Goal: Check status: Check status

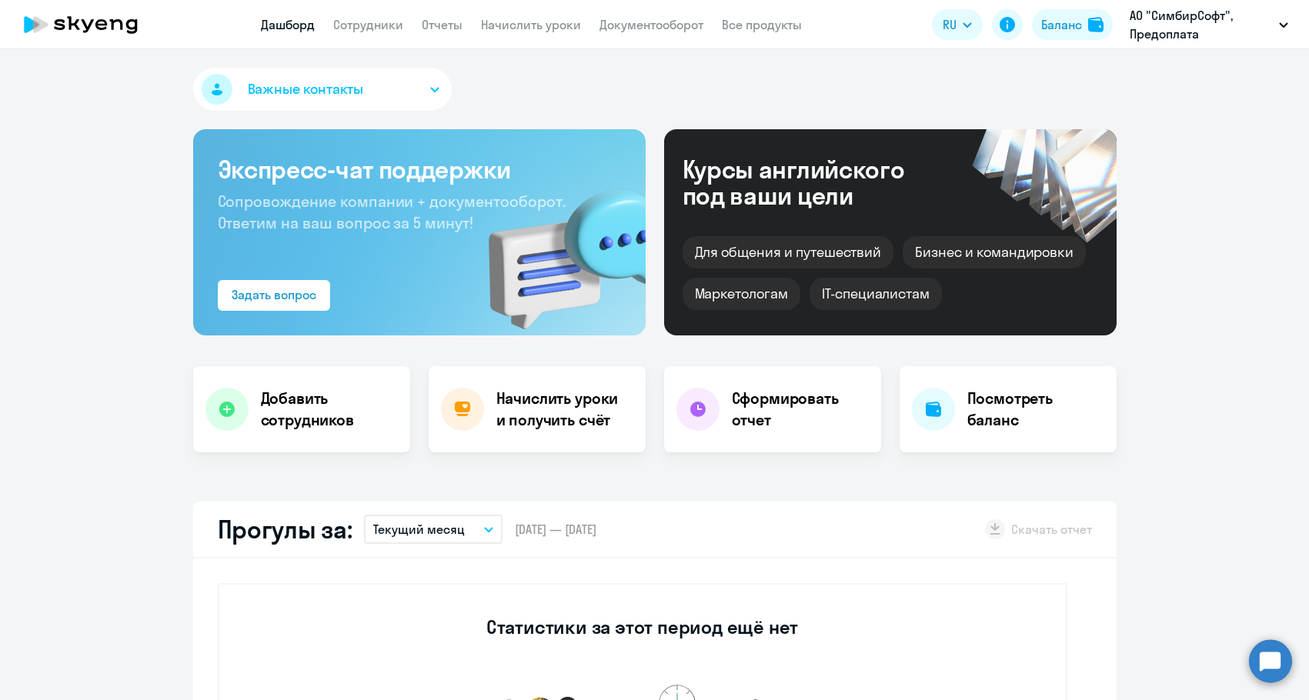
select select "30"
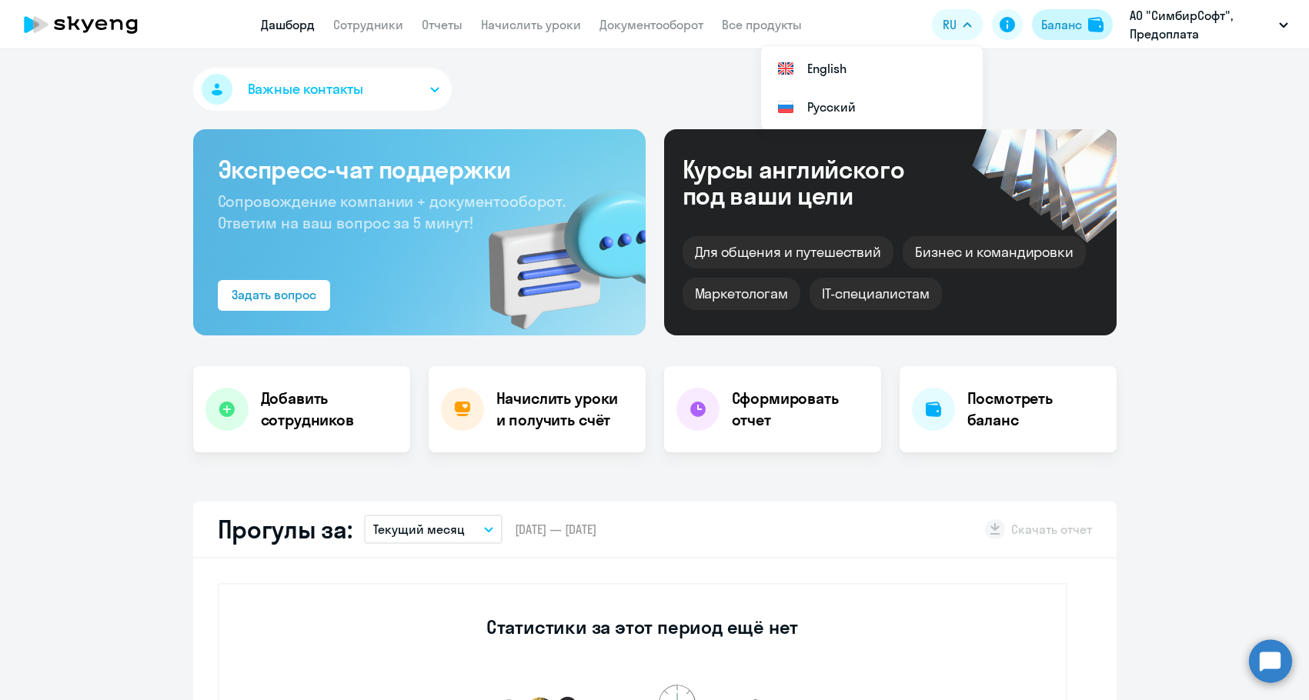
click at [1062, 31] on div "Баланс" at bounding box center [1061, 24] width 41 height 18
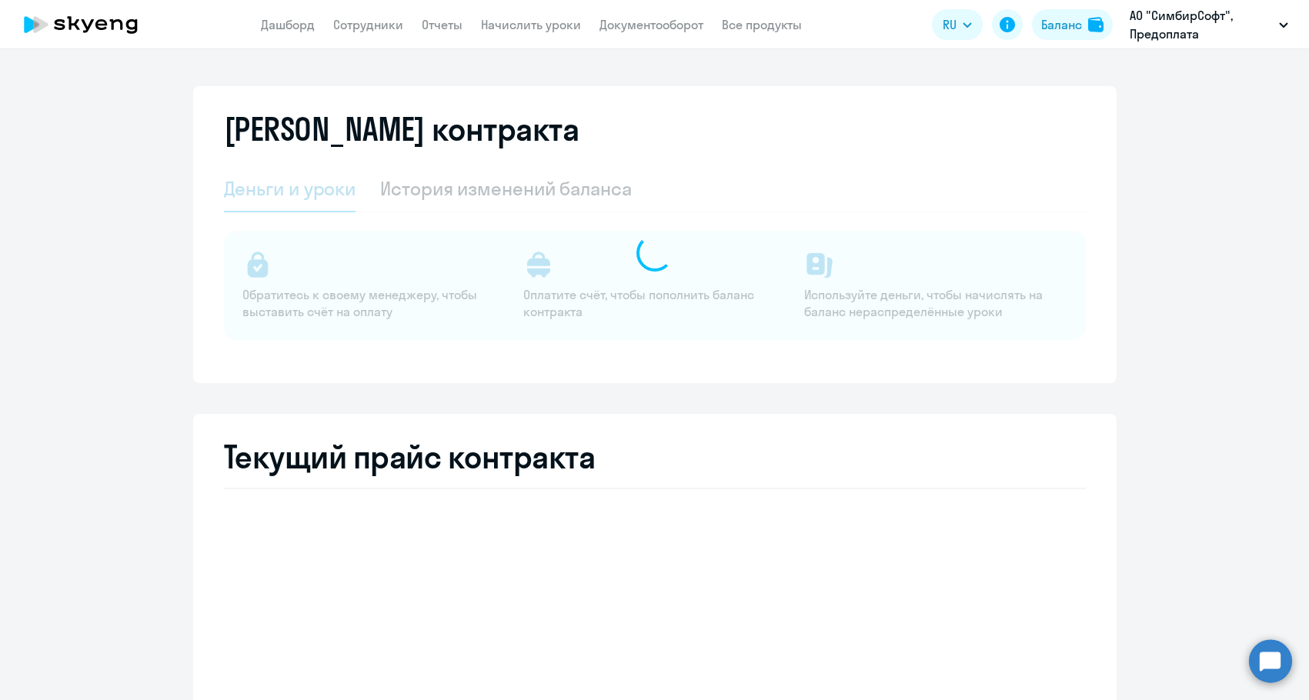
select select "english_adult_not_native_speaker"
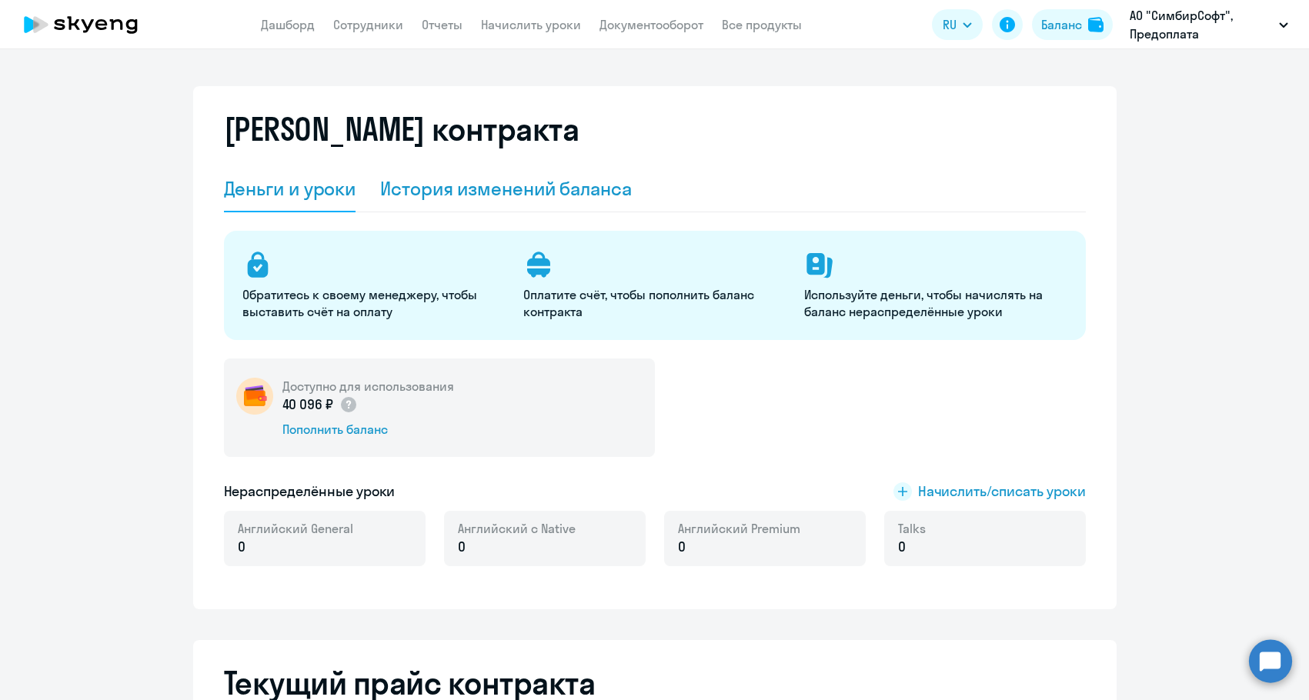
click at [493, 195] on div "История изменений баланса" at bounding box center [506, 188] width 252 height 25
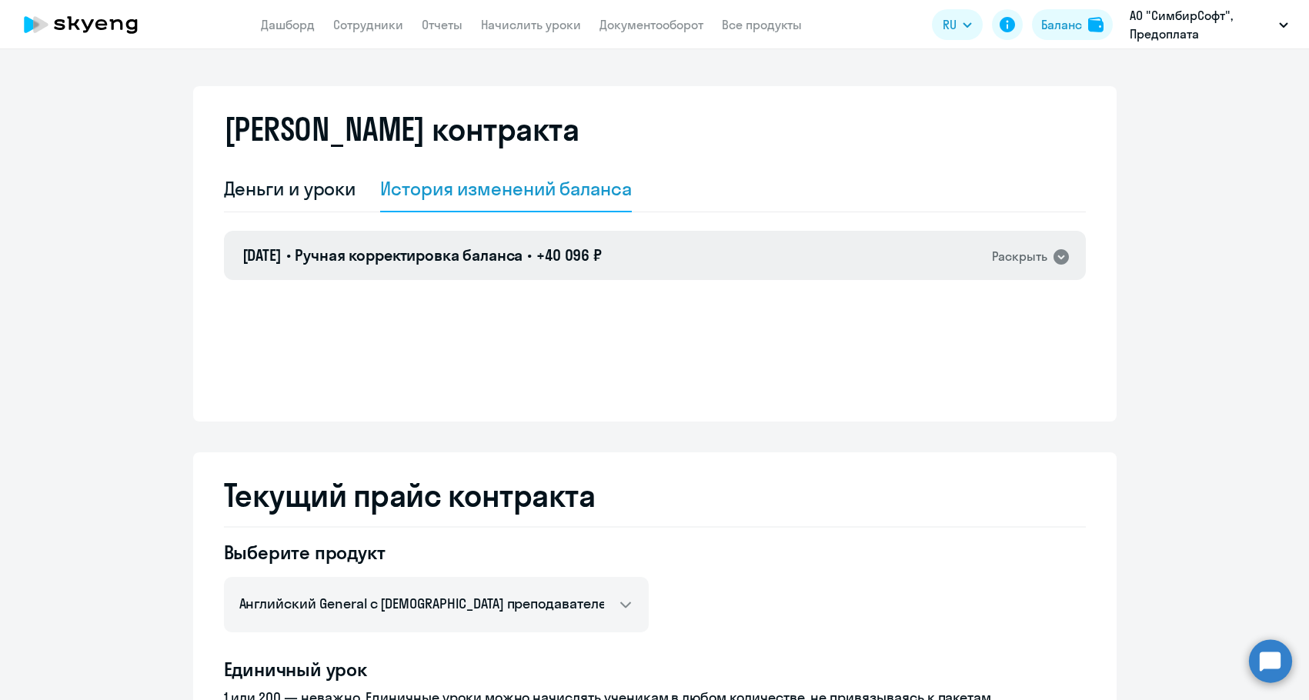
click at [699, 262] on div "[DATE] • Ручная корректировка баланса • +40 096 ₽ Раскрыть" at bounding box center [655, 255] width 862 height 49
